Goal: Transaction & Acquisition: Purchase product/service

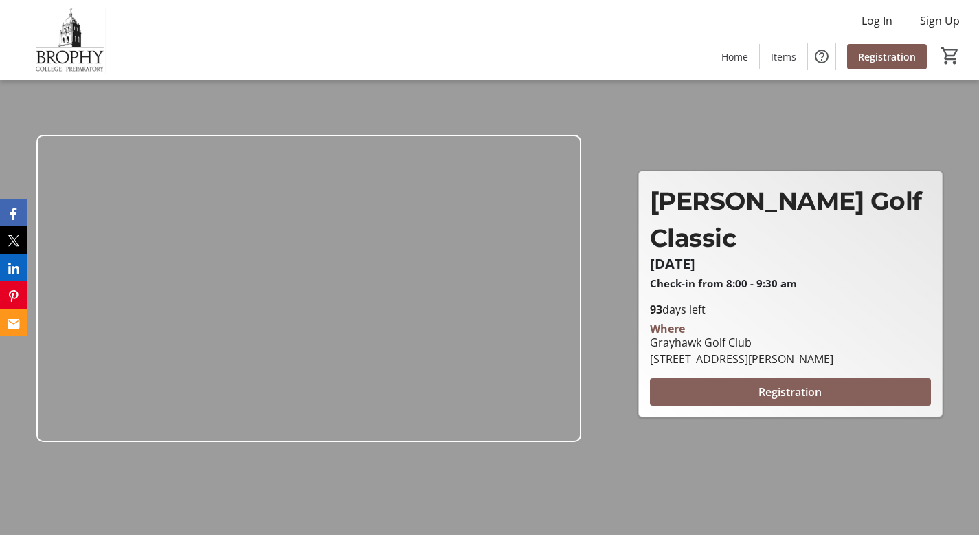
click at [801, 389] on span "Registration" at bounding box center [790, 391] width 63 height 16
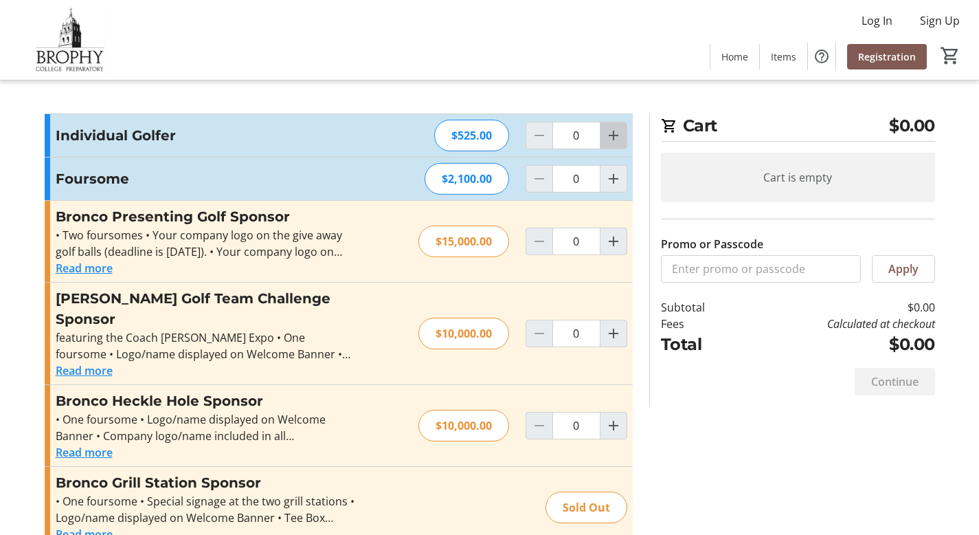
click at [613, 140] on mat-icon "Increment by one" at bounding box center [613, 135] width 16 height 16
type input "1"
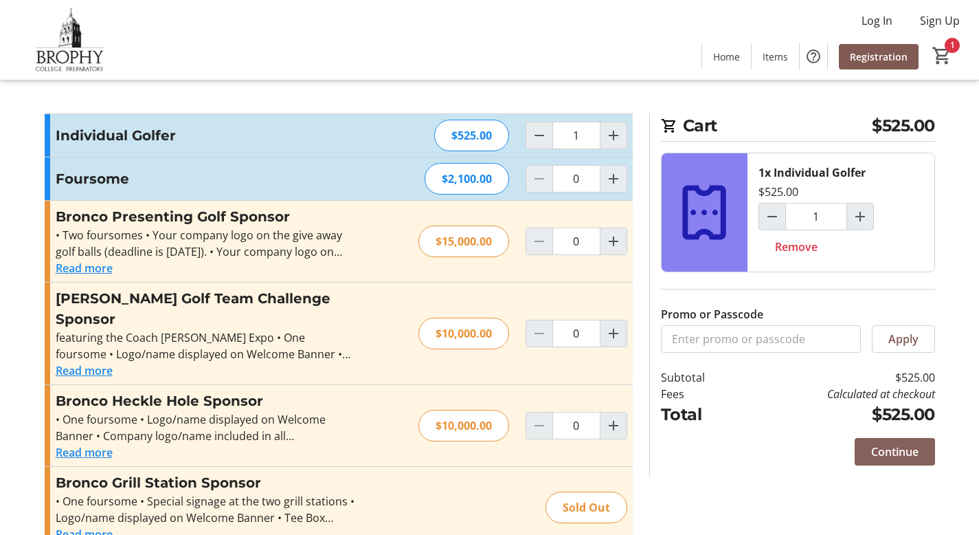
click at [888, 451] on span "Continue" at bounding box center [894, 451] width 47 height 16
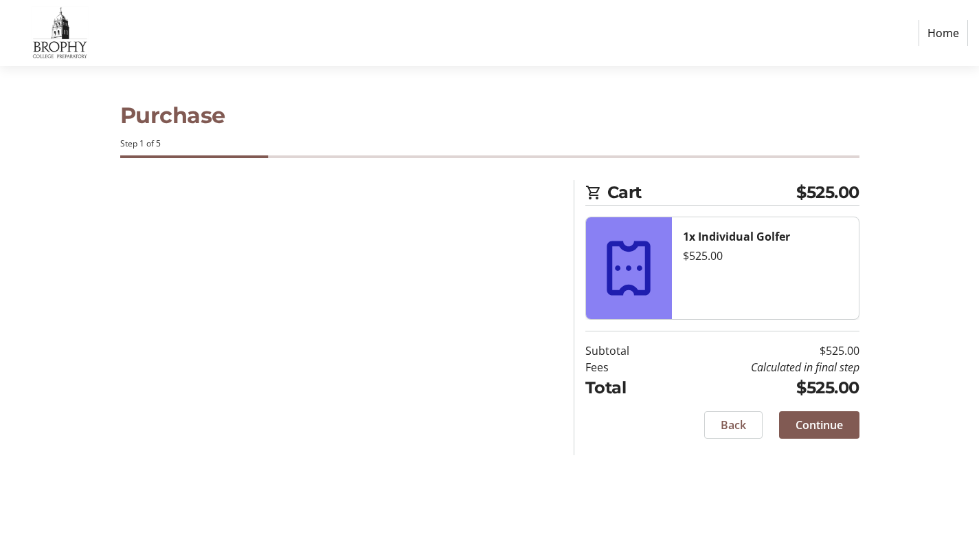
select select
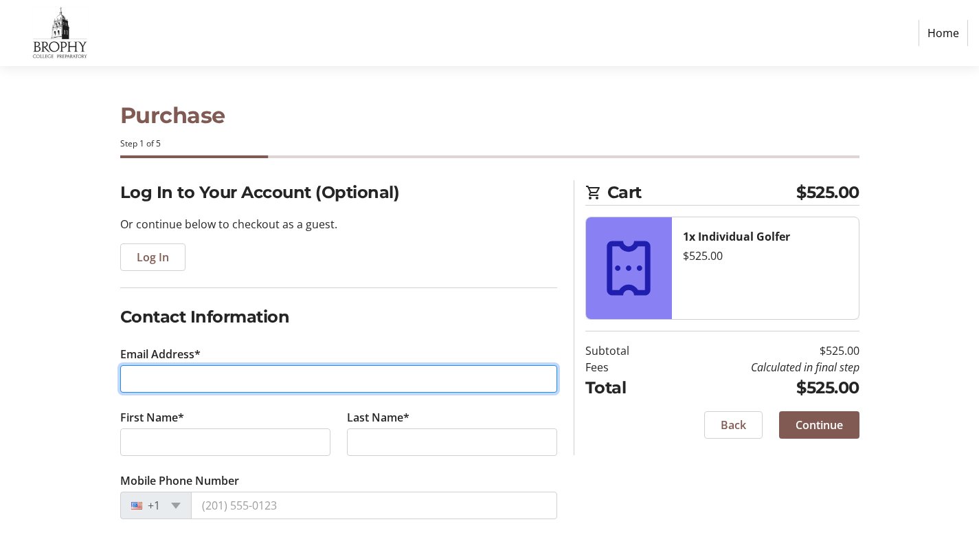
click at [281, 380] on input "Email Address*" at bounding box center [338, 378] width 437 height 27
type input "[EMAIL_ADDRESS][DOMAIN_NAME]"
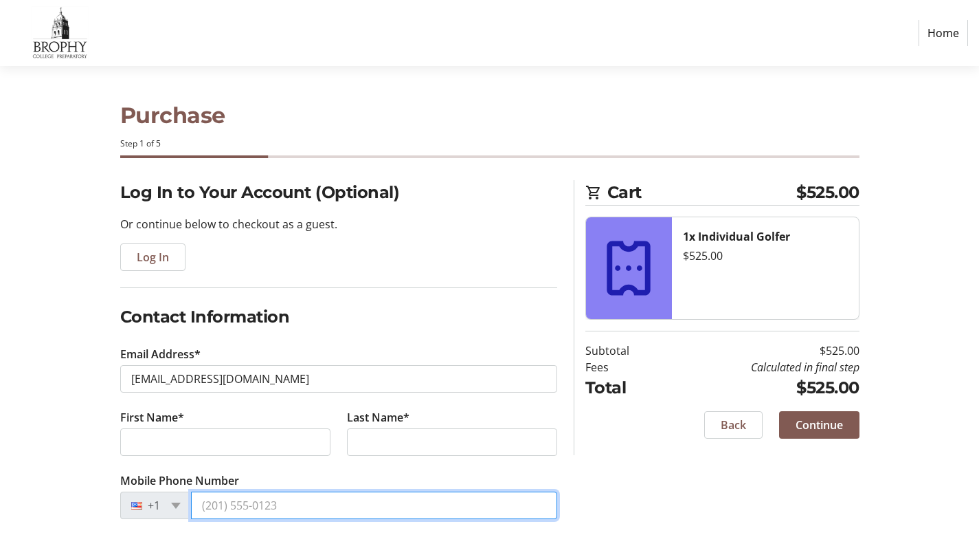
type input "[PHONE_NUMBER]"
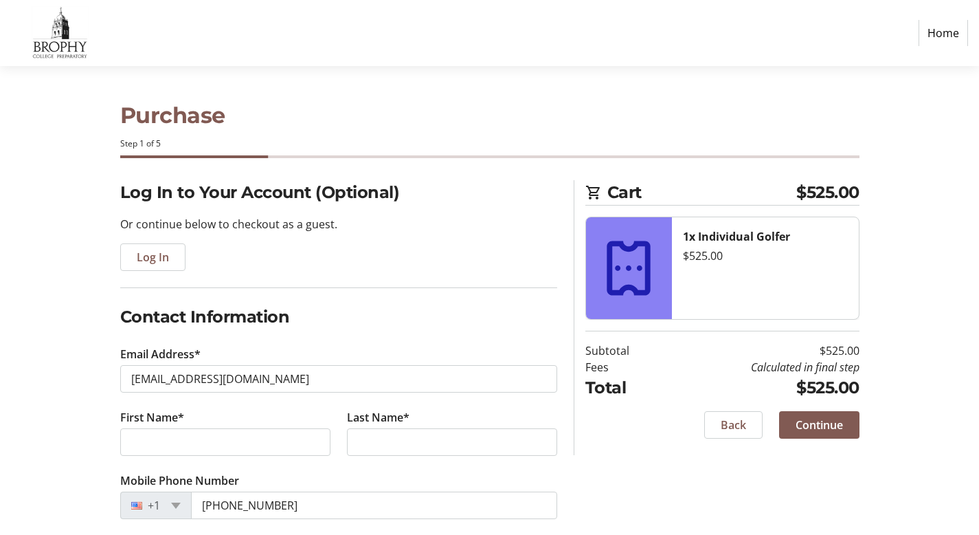
type input "[STREET_ADDRESS]"
type input "[GEOGRAPHIC_DATA]"
type input "85331"
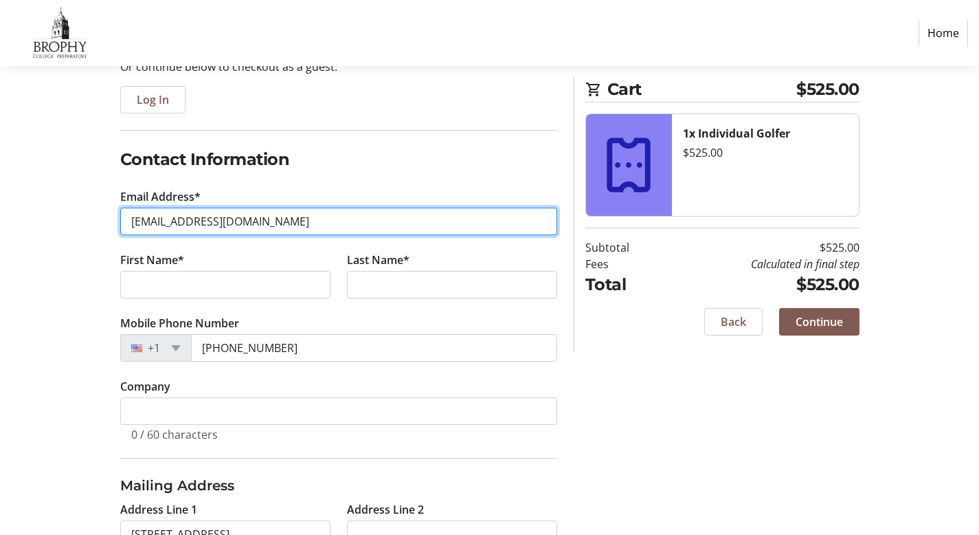
scroll to position [171, 0]
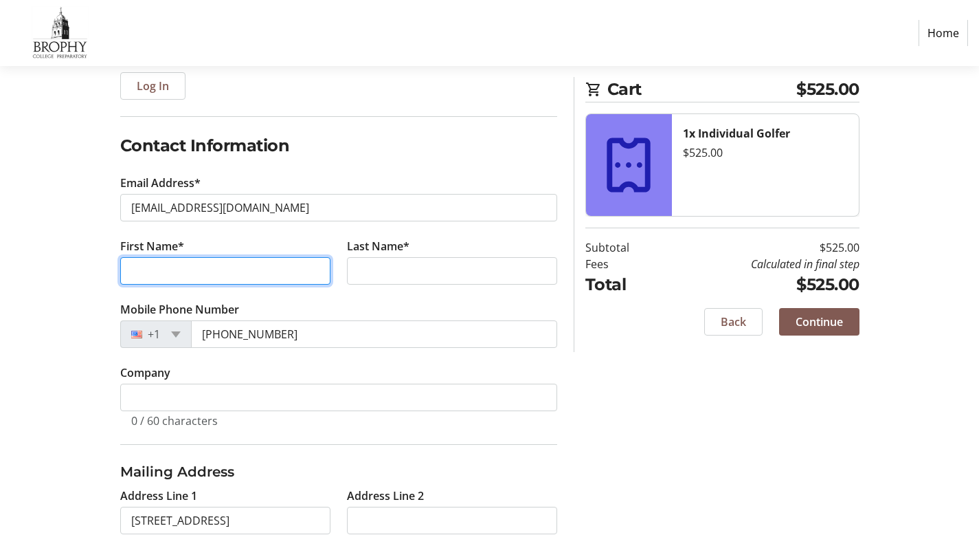
click at [202, 269] on input "First Name*" at bounding box center [225, 270] width 210 height 27
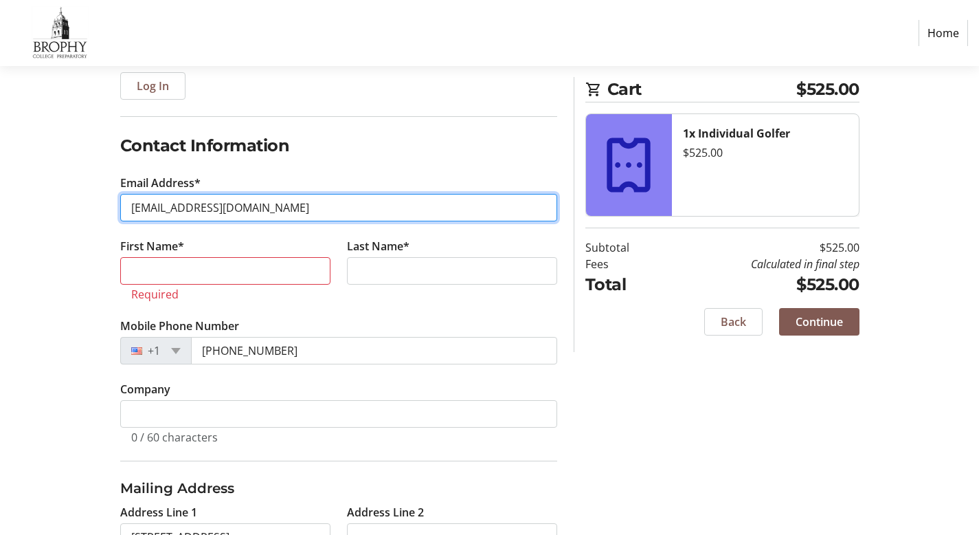
drag, startPoint x: 285, startPoint y: 208, endPoint x: 82, endPoint y: 188, distance: 204.4
click at [84, 188] on div "Log In to Your Account (Optional) Or continue below to checkout as a guest. Log…" at bounding box center [489, 359] width 907 height 701
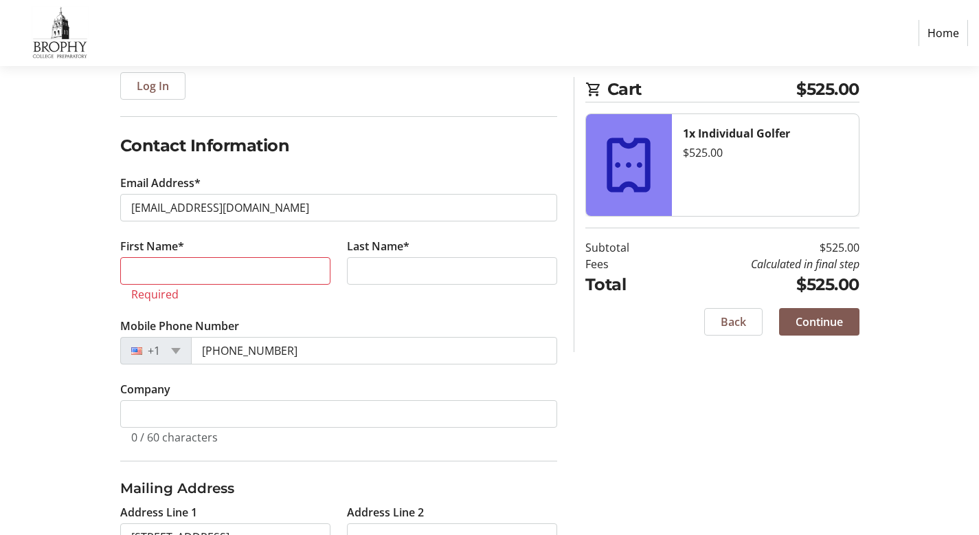
click at [63, 218] on div "Log In to Your Account (Optional) Or continue below to checkout as a guest. Log…" at bounding box center [489, 359] width 907 height 701
click at [225, 272] on input "First Name*" at bounding box center [225, 270] width 210 height 27
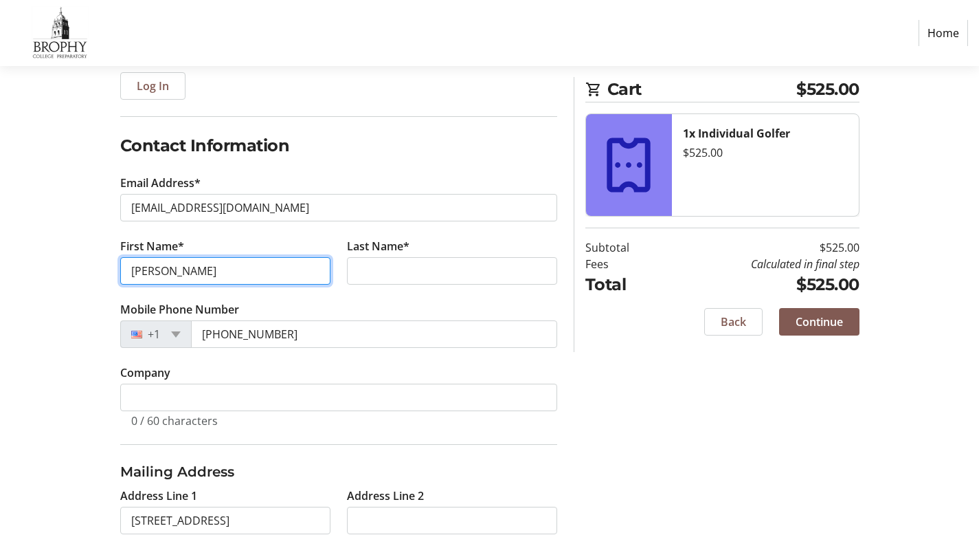
type input "[PERSON_NAME]"
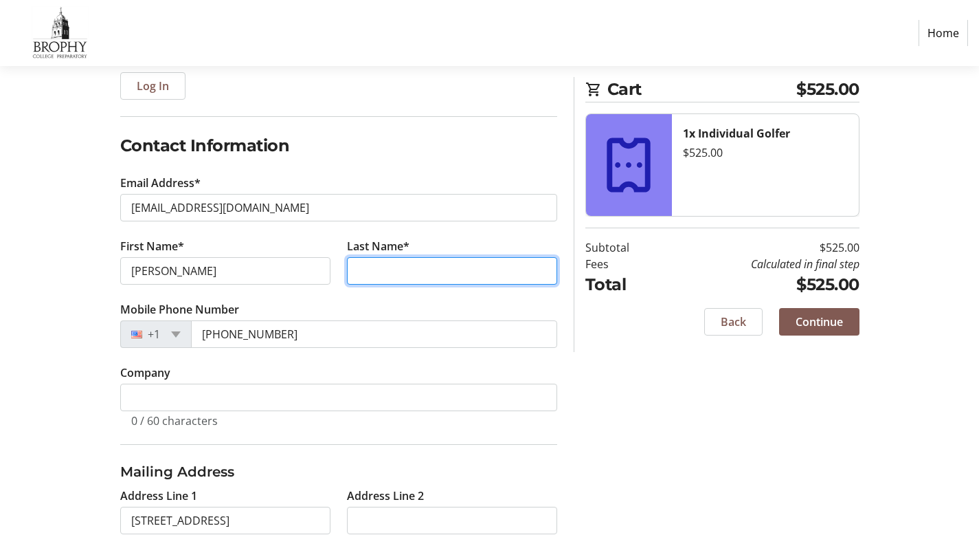
click at [426, 269] on input "Last Name*" at bounding box center [452, 270] width 210 height 27
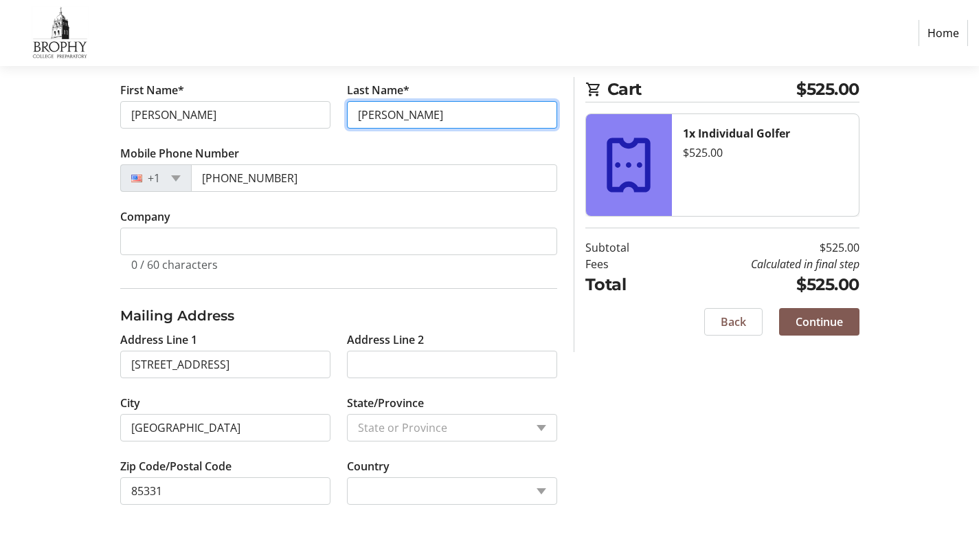
scroll to position [113, 0]
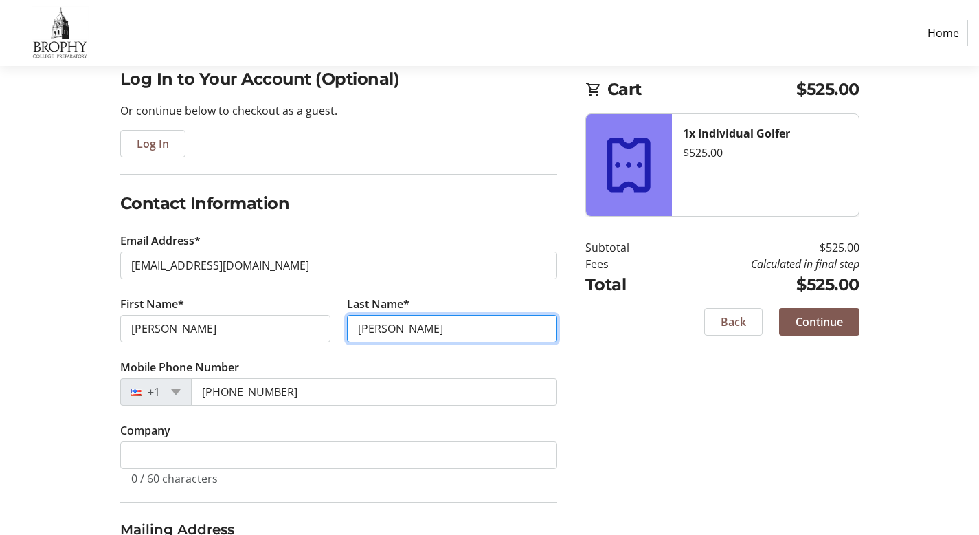
type input "[PERSON_NAME]"
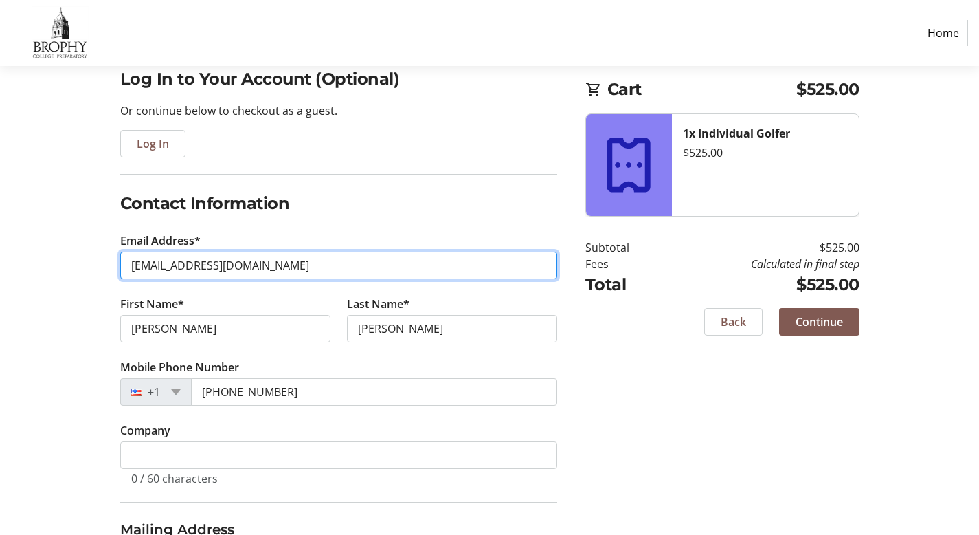
click at [317, 267] on input "[EMAIL_ADDRESS][DOMAIN_NAME]" at bounding box center [338, 265] width 437 height 27
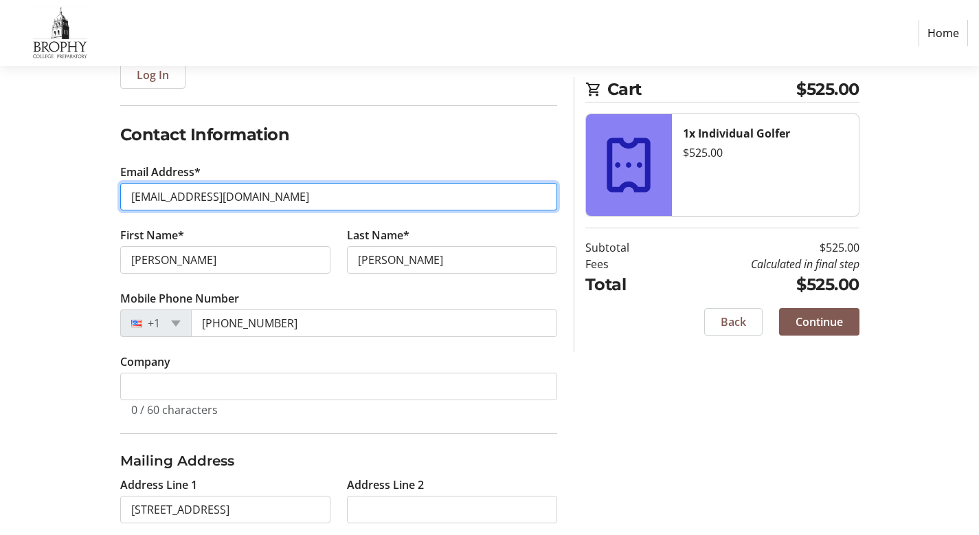
scroll to position [186, 0]
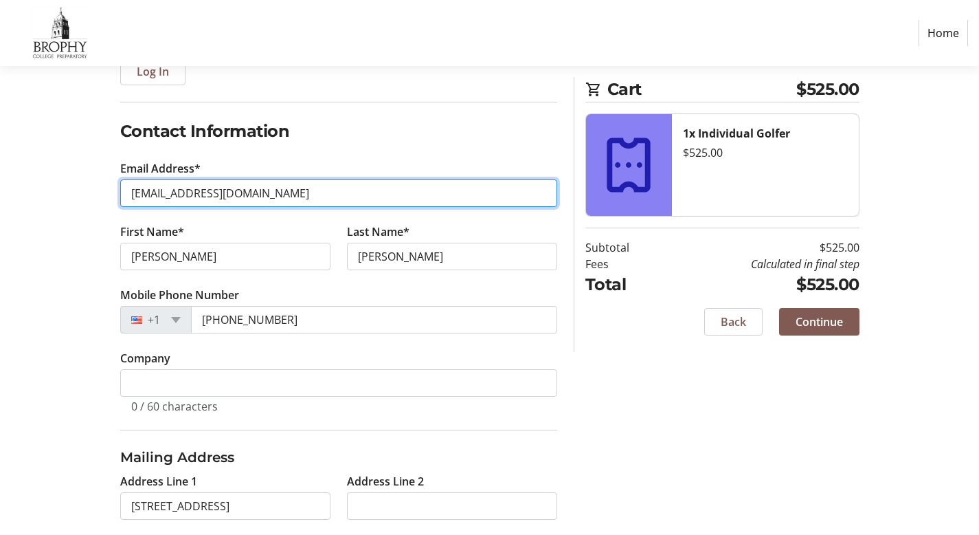
type input "[EMAIL_ADDRESS][DOMAIN_NAME]"
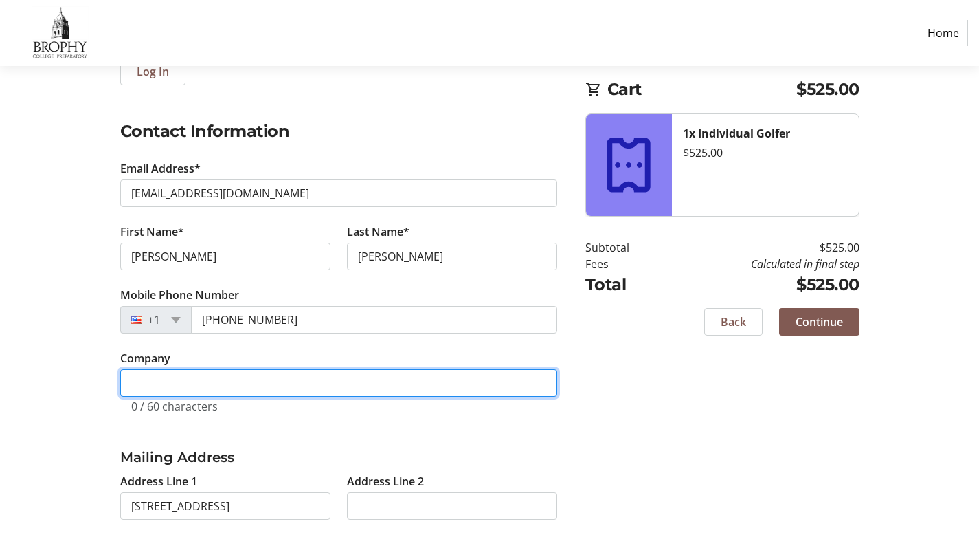
click at [166, 383] on input "Company" at bounding box center [338, 382] width 437 height 27
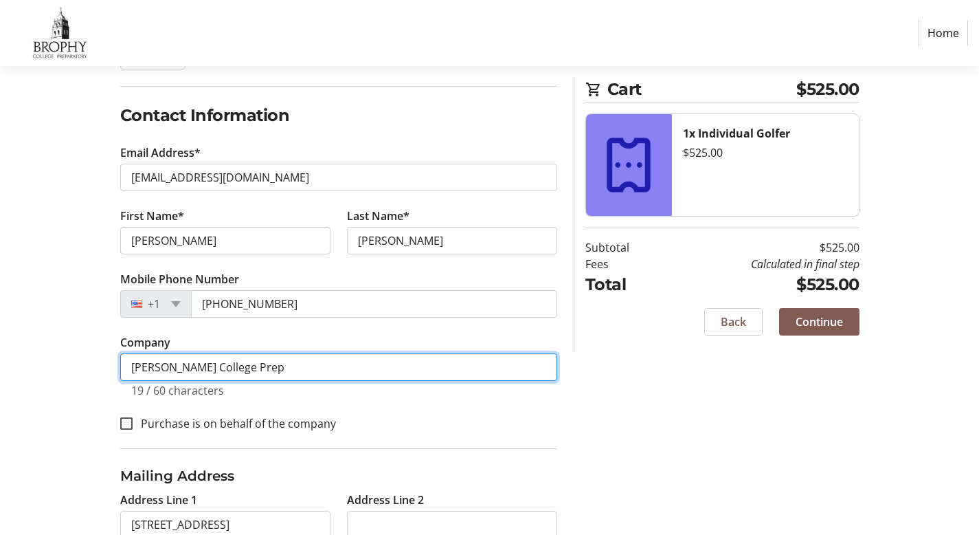
scroll to position [0, 0]
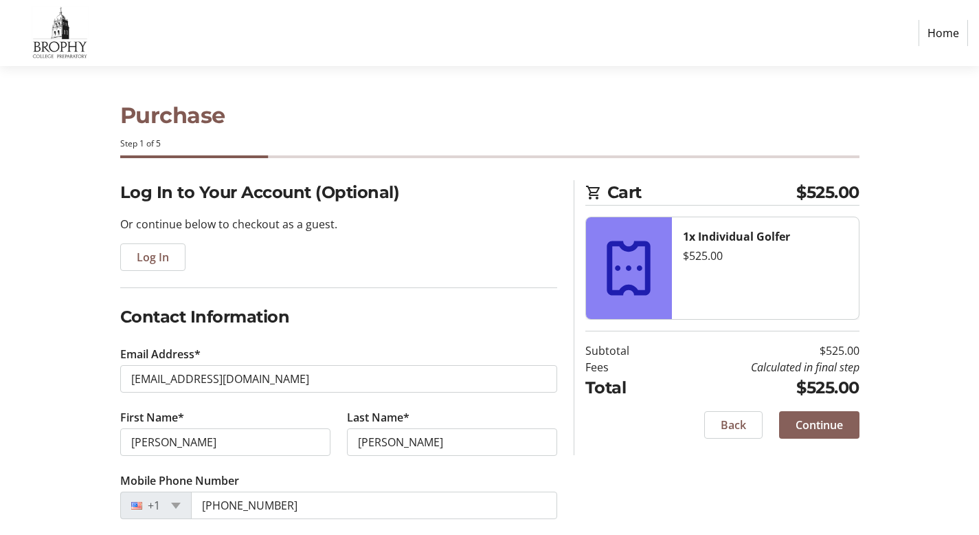
type input "[PERSON_NAME] College Prep"
click at [834, 429] on span "Continue" at bounding box center [819, 424] width 47 height 16
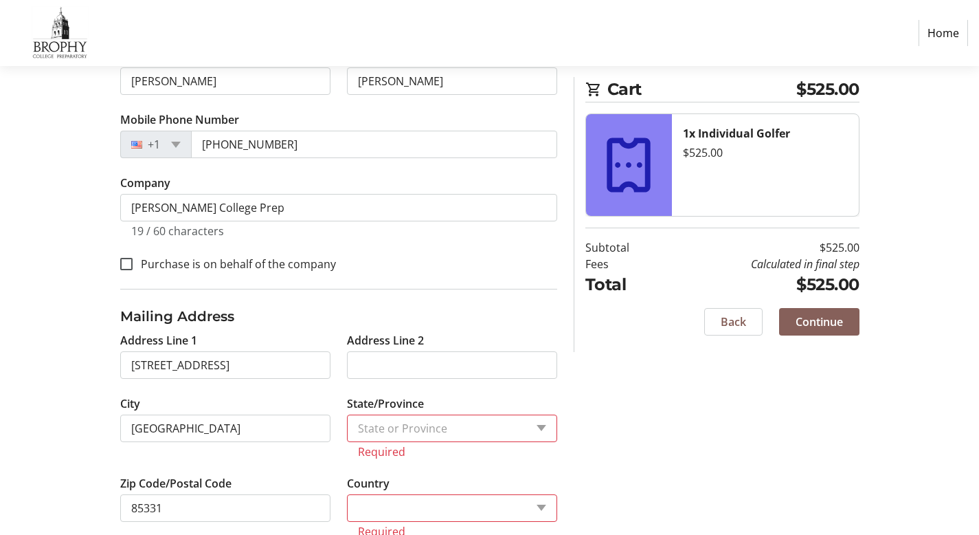
scroll to position [364, 0]
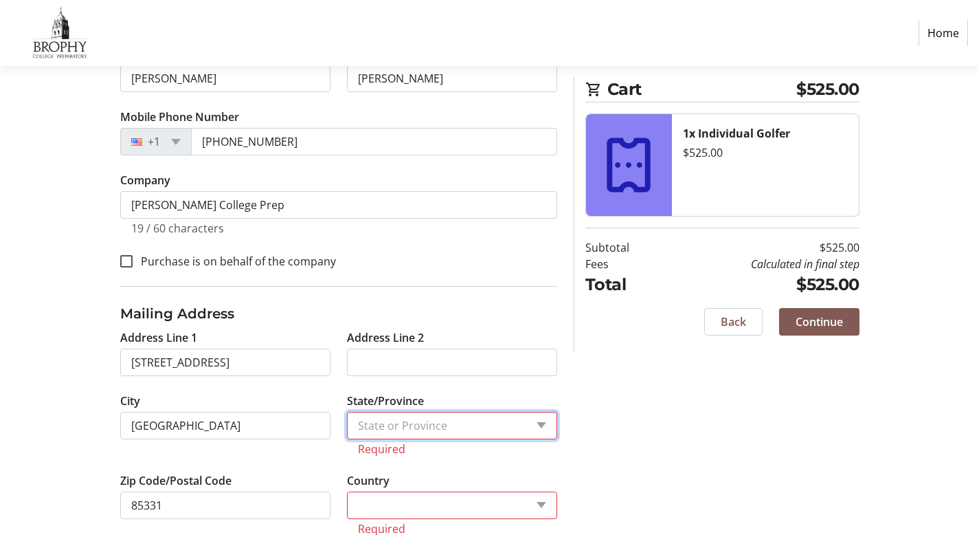
click at [544, 424] on select "State or Province State or Province" at bounding box center [452, 425] width 210 height 27
select select "1: null"
click at [347, 412] on select "State or Province State or Province" at bounding box center [452, 425] width 210 height 27
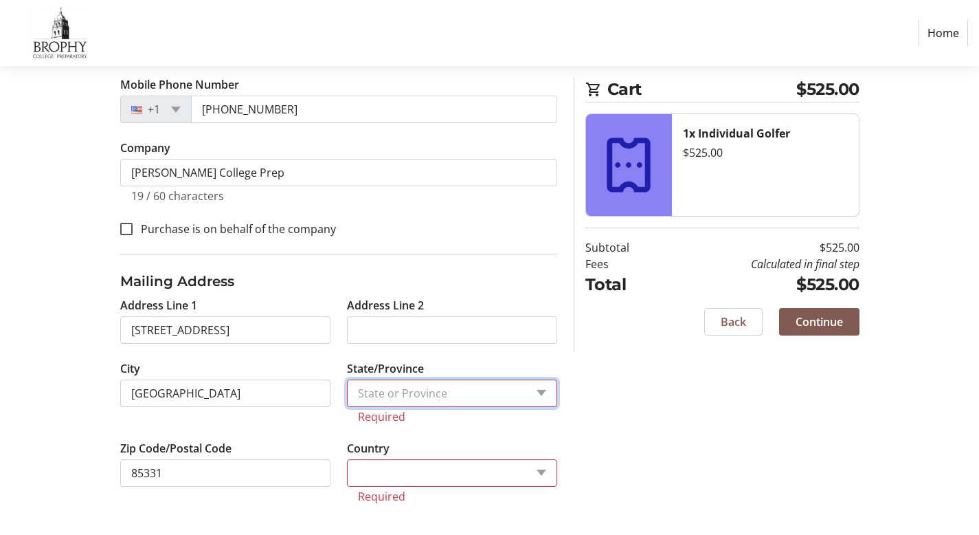
scroll to position [397, 0]
click at [542, 390] on select "State or Province State or Province" at bounding box center [452, 392] width 210 height 27
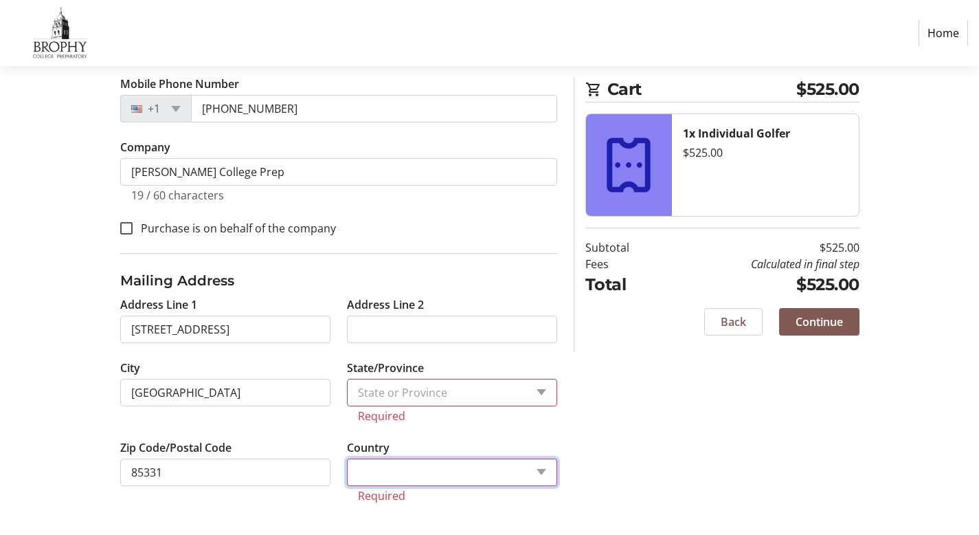
click at [539, 471] on select "Country Country [GEOGRAPHIC_DATA] [GEOGRAPHIC_DATA] [GEOGRAPHIC_DATA] [GEOGRAPH…" at bounding box center [452, 471] width 210 height 27
select select "US"
click at [347, 474] on select "Country Country [GEOGRAPHIC_DATA] [GEOGRAPHIC_DATA] [GEOGRAPHIC_DATA] [GEOGRAPH…" at bounding box center [452, 471] width 210 height 27
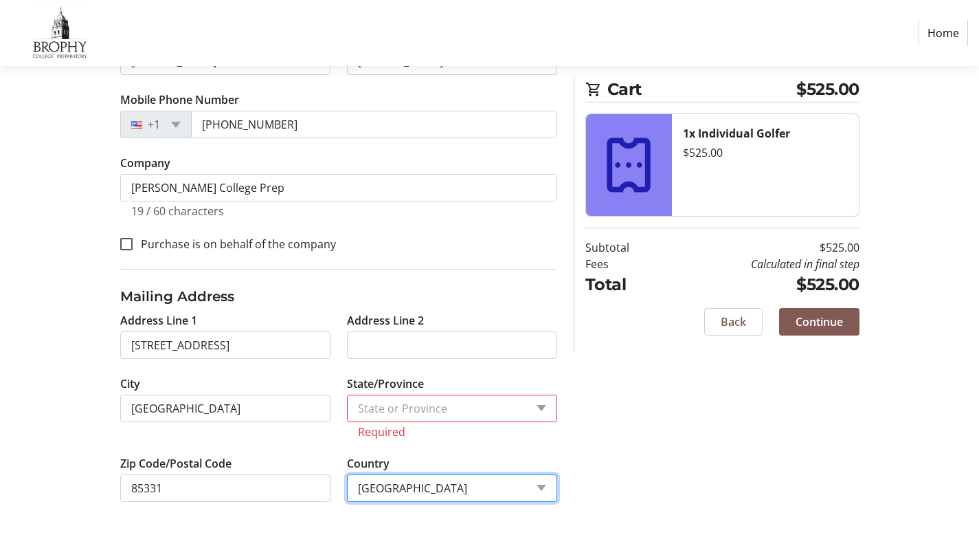
scroll to position [380, 0]
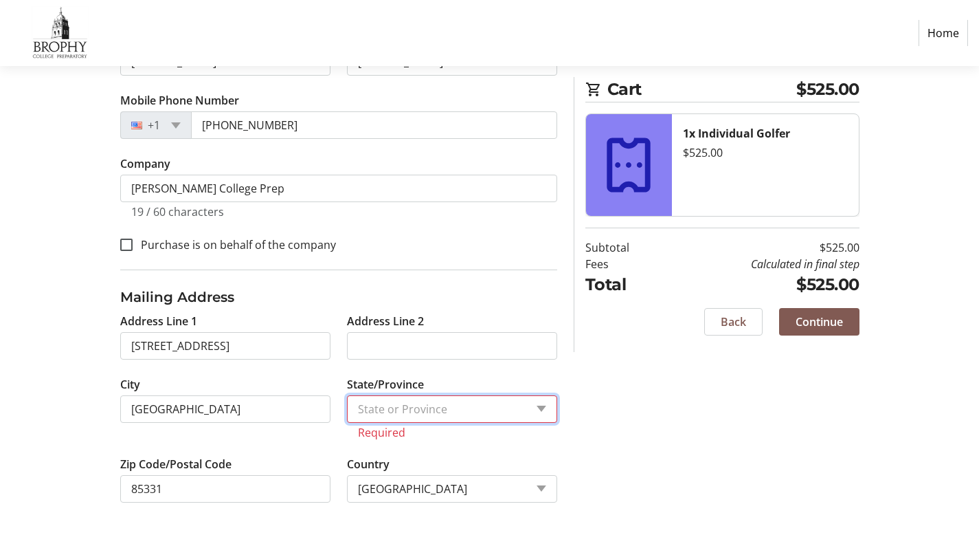
click at [543, 408] on select "State or Province State or [GEOGRAPHIC_DATA][US_STATE][GEOGRAPHIC_DATA] [US_STA…" at bounding box center [452, 408] width 210 height 27
select select "AZ"
click at [347, 411] on select "State or Province State or [GEOGRAPHIC_DATA][US_STATE][GEOGRAPHIC_DATA] [US_STA…" at bounding box center [452, 408] width 210 height 27
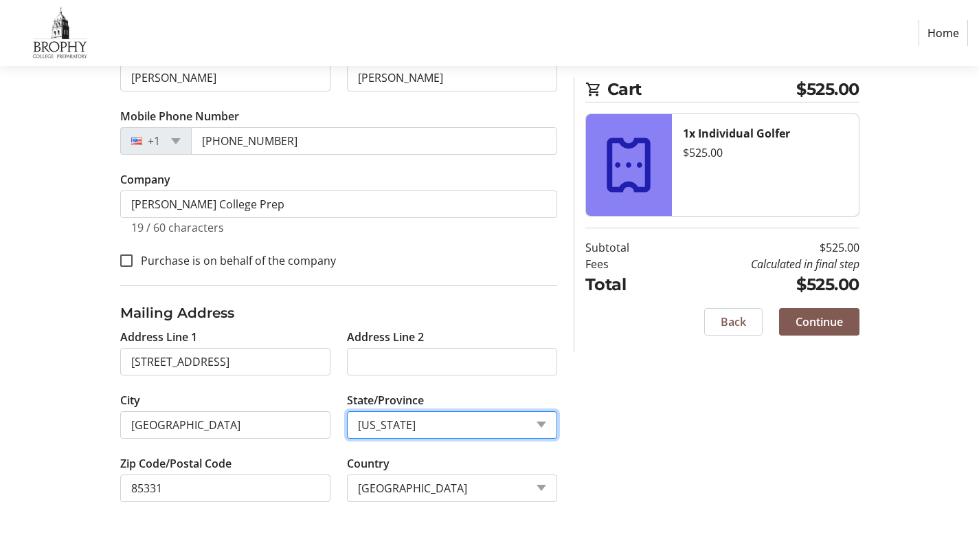
scroll to position [364, 0]
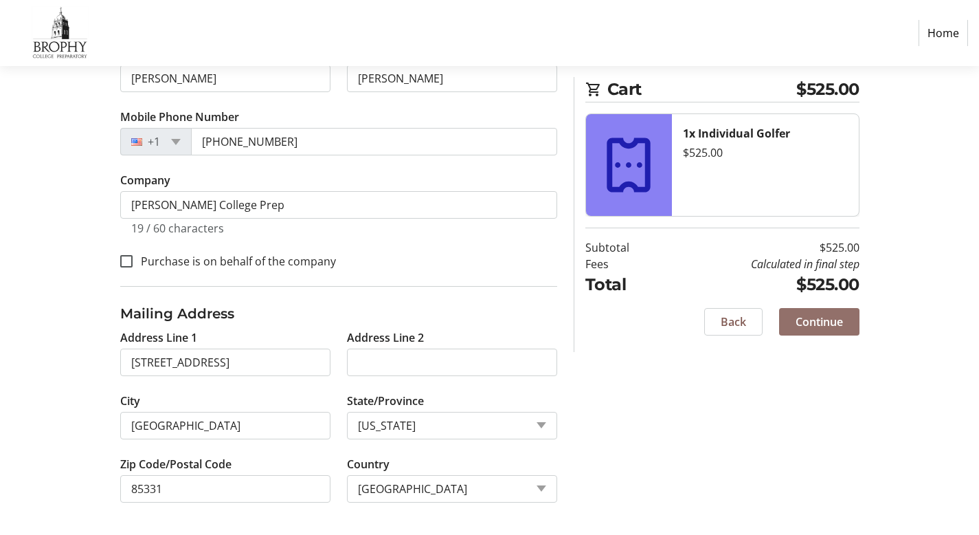
click at [829, 322] on span "Continue" at bounding box center [819, 321] width 47 height 16
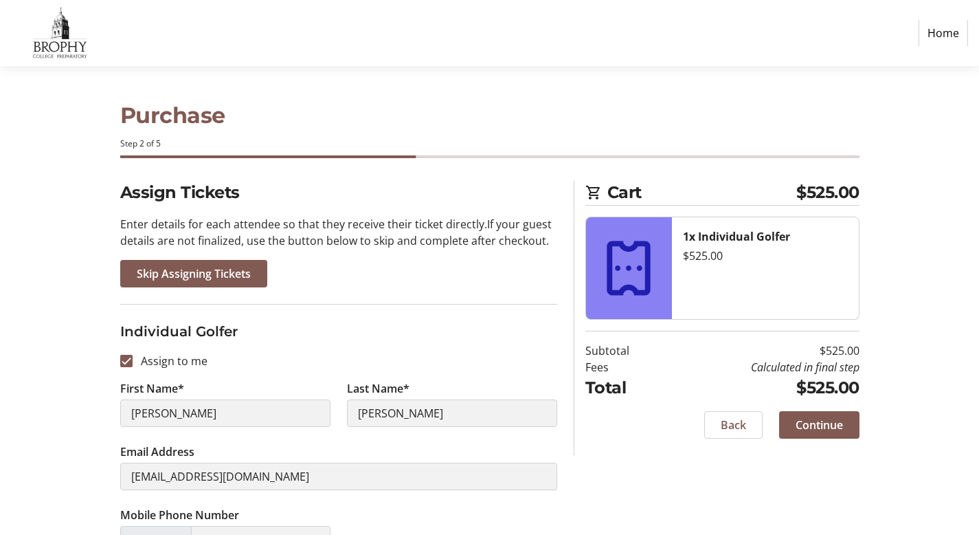
scroll to position [98, 0]
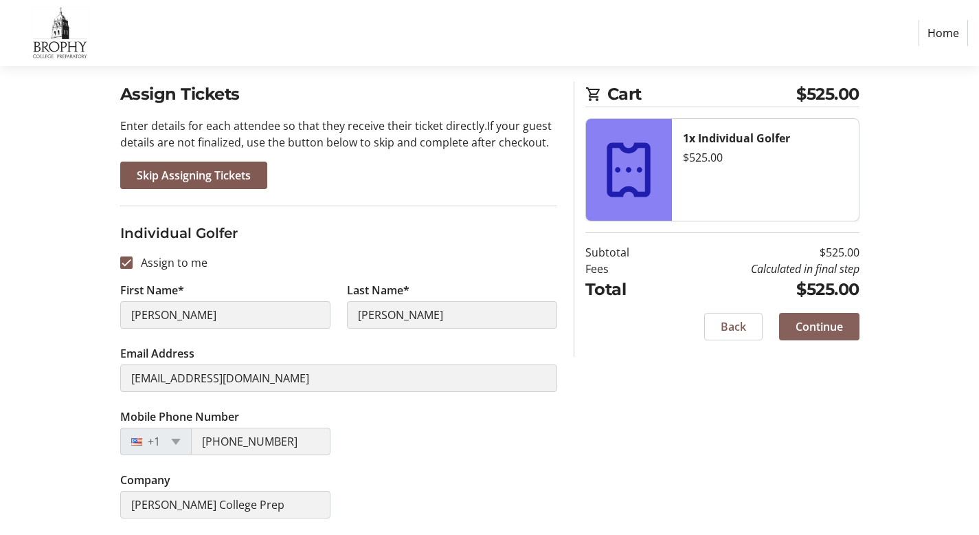
click at [823, 330] on span "Continue" at bounding box center [819, 326] width 47 height 16
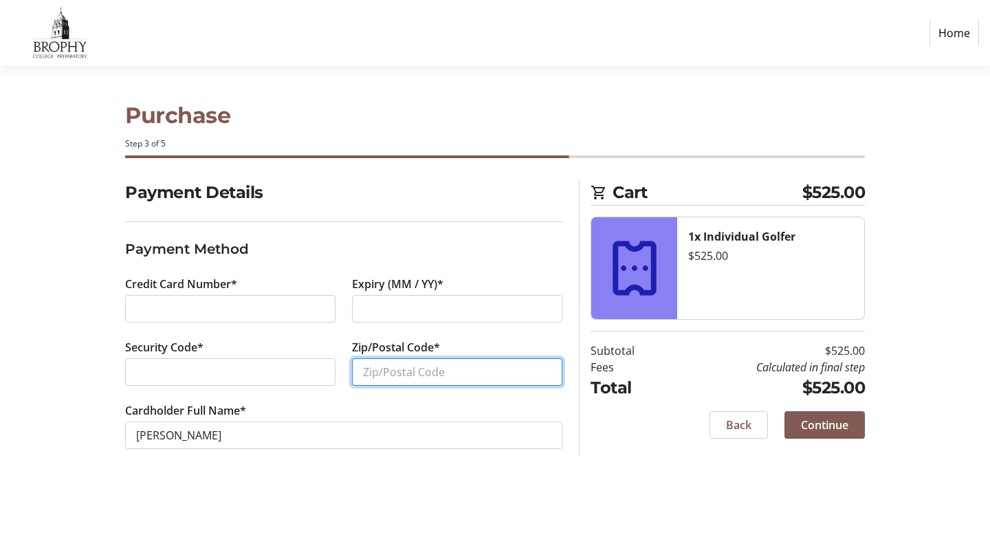
click at [419, 365] on input "Zip/Postal Code*" at bounding box center [457, 371] width 210 height 27
type input "85331"
click at [18, 351] on section "Purchase Step 3 of 5 Cart $525.00 1x Individual Golfer $525.00 Subtotal $525.00…" at bounding box center [495, 300] width 990 height 469
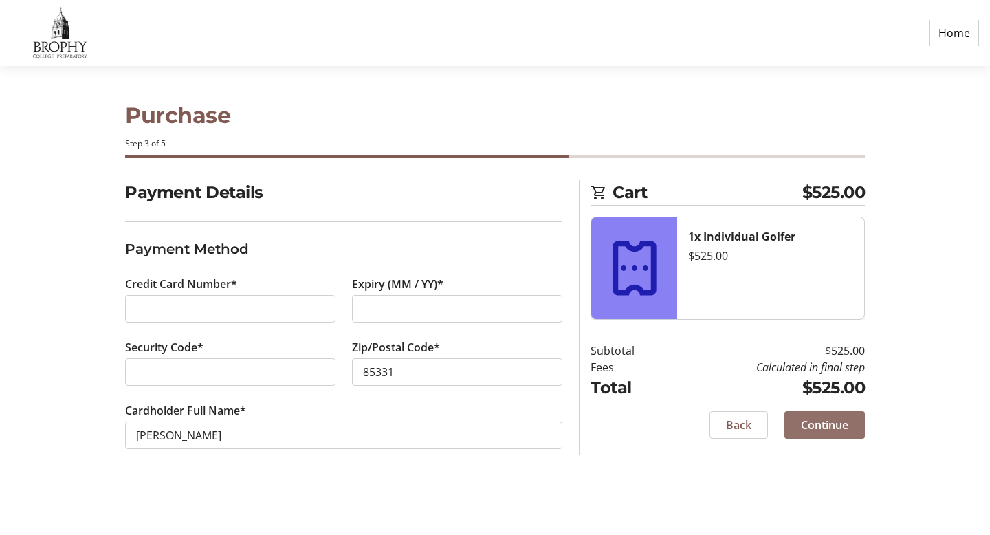
click at [825, 425] on span "Continue" at bounding box center [824, 424] width 47 height 16
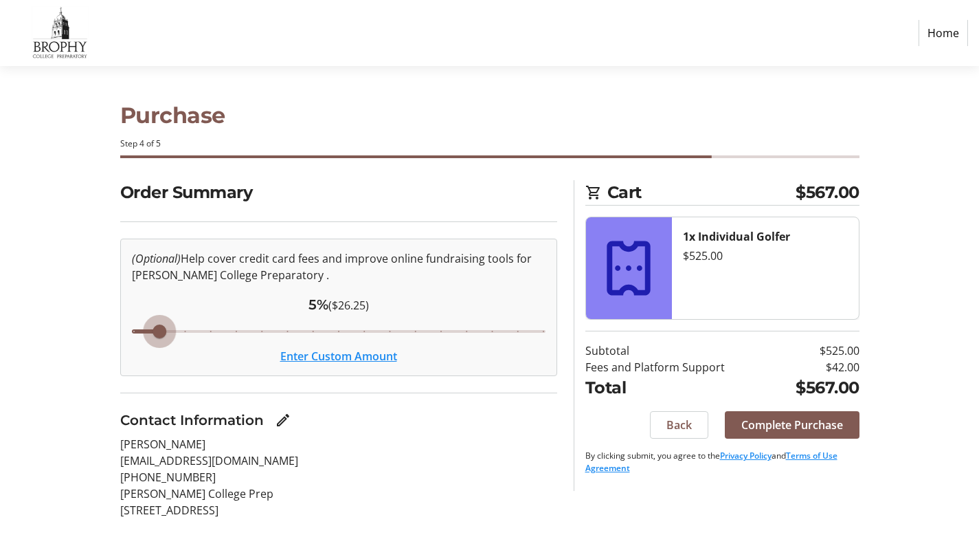
drag, startPoint x: 234, startPoint y: 333, endPoint x: 157, endPoint y: 331, distance: 77.7
click at [157, 331] on input "Cover fees percentage" at bounding box center [339, 331] width 443 height 30
drag, startPoint x: 159, startPoint y: 331, endPoint x: 129, endPoint y: 329, distance: 29.6
type input "4"
click at [129, 329] on input "Cover fees percentage" at bounding box center [339, 331] width 443 height 30
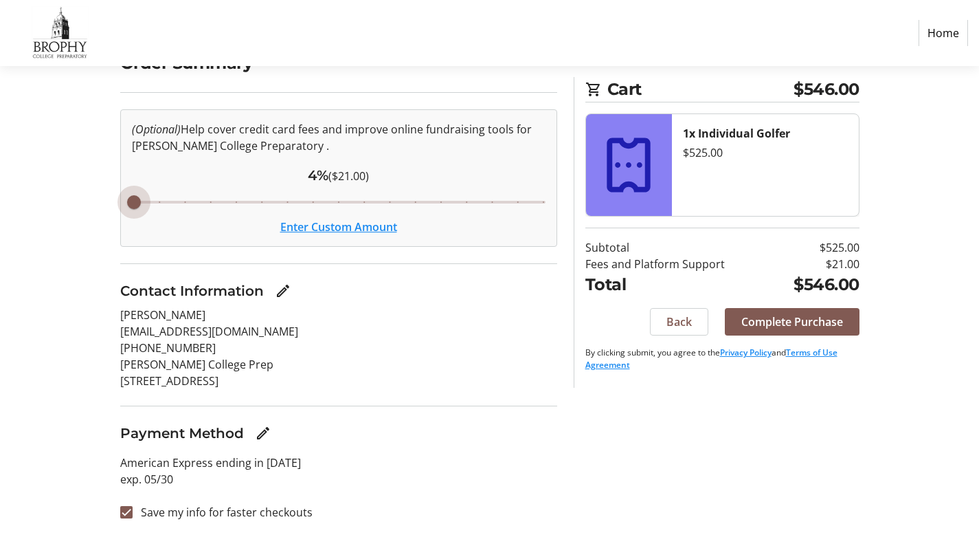
scroll to position [131, 0]
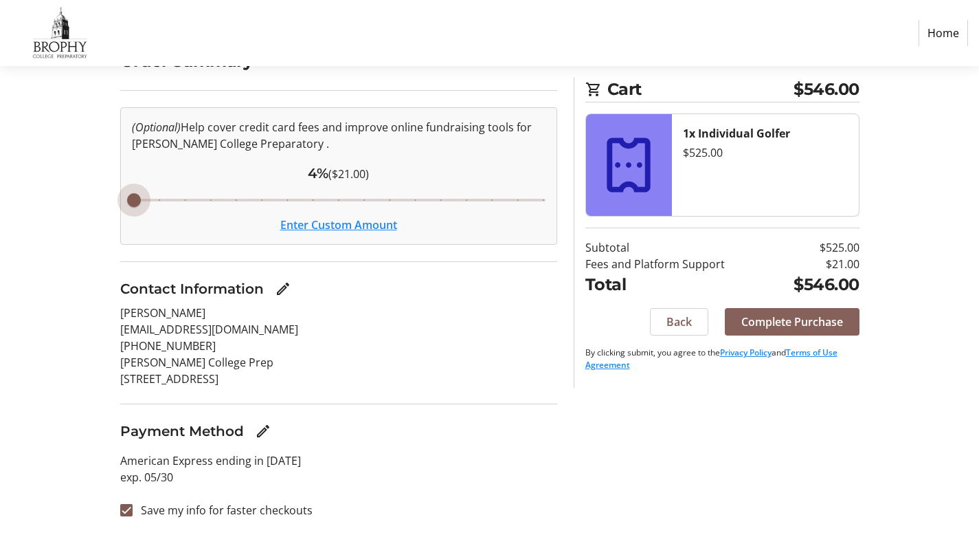
click at [806, 323] on span "Complete Purchase" at bounding box center [792, 321] width 102 height 16
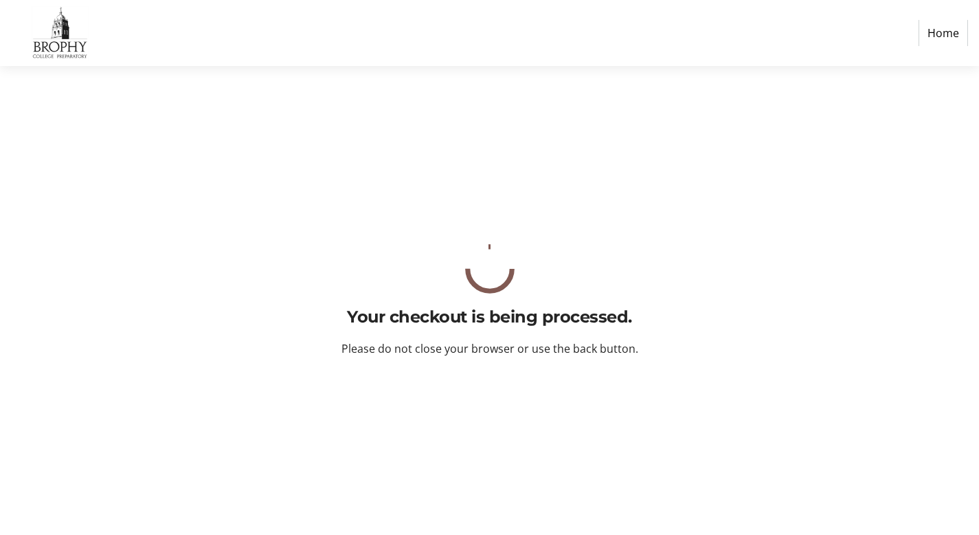
scroll to position [0, 0]
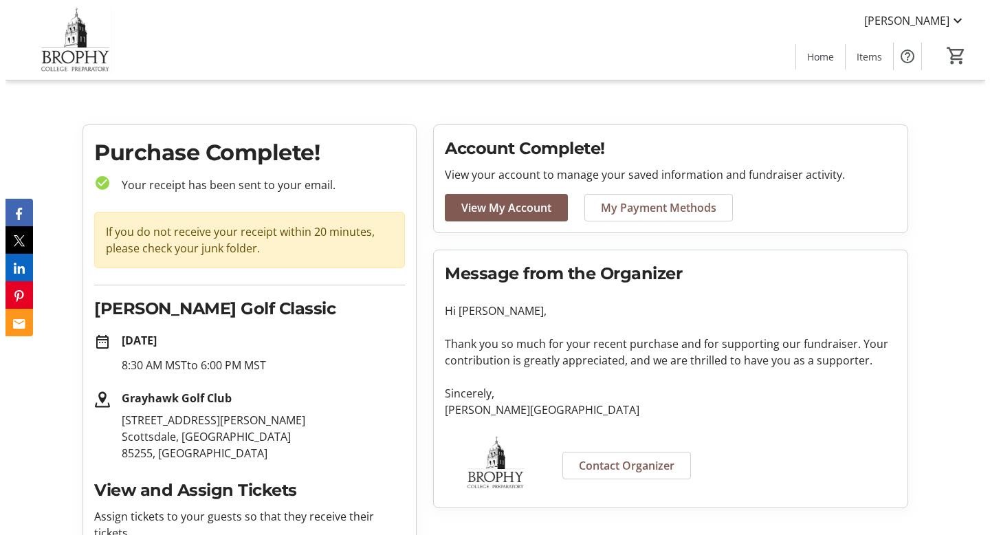
scroll to position [3, 0]
